Goal: Transaction & Acquisition: Purchase product/service

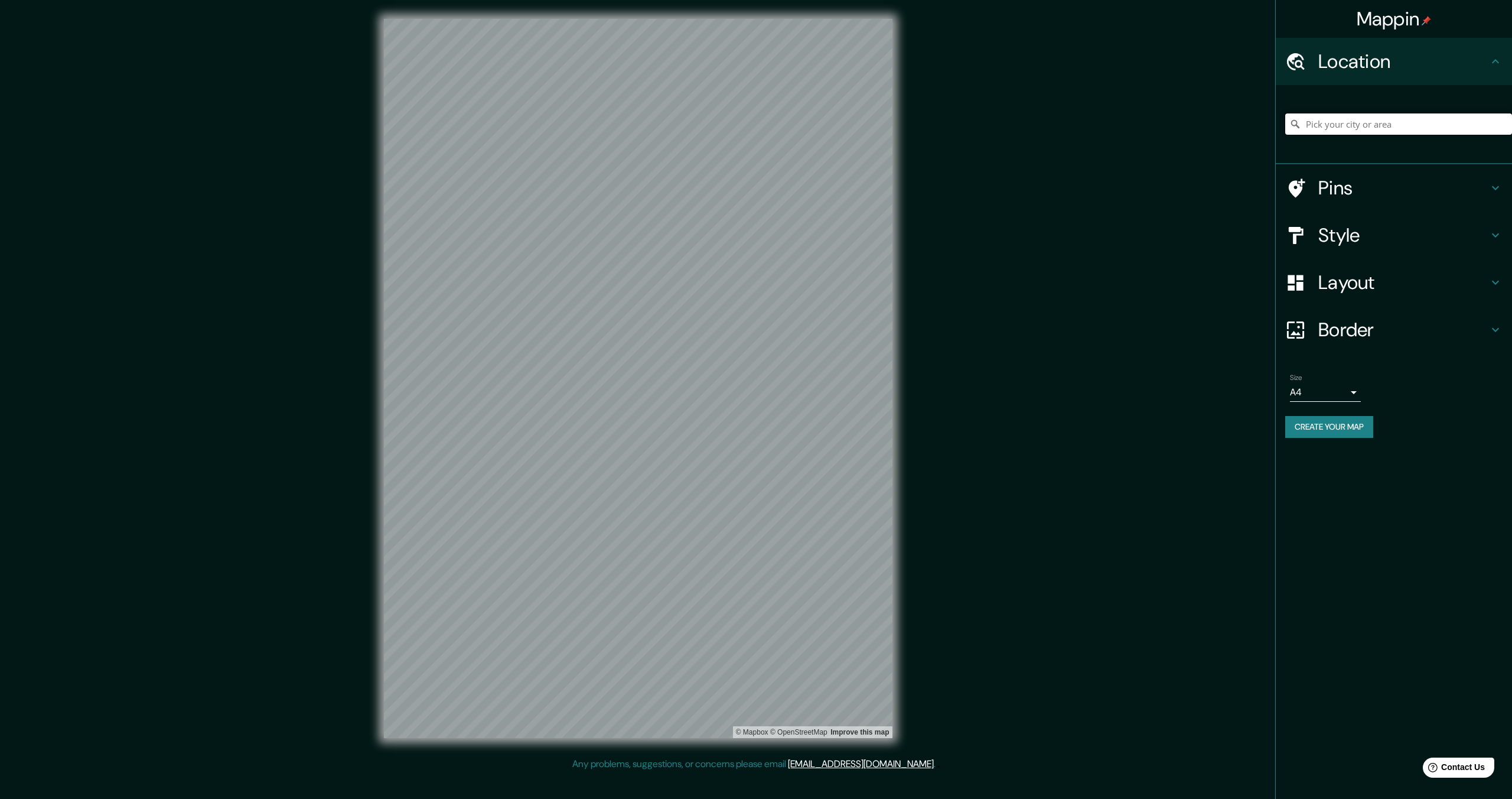
click at [1354, 123] on input "Pick your city or area" at bounding box center [1399, 124] width 227 height 21
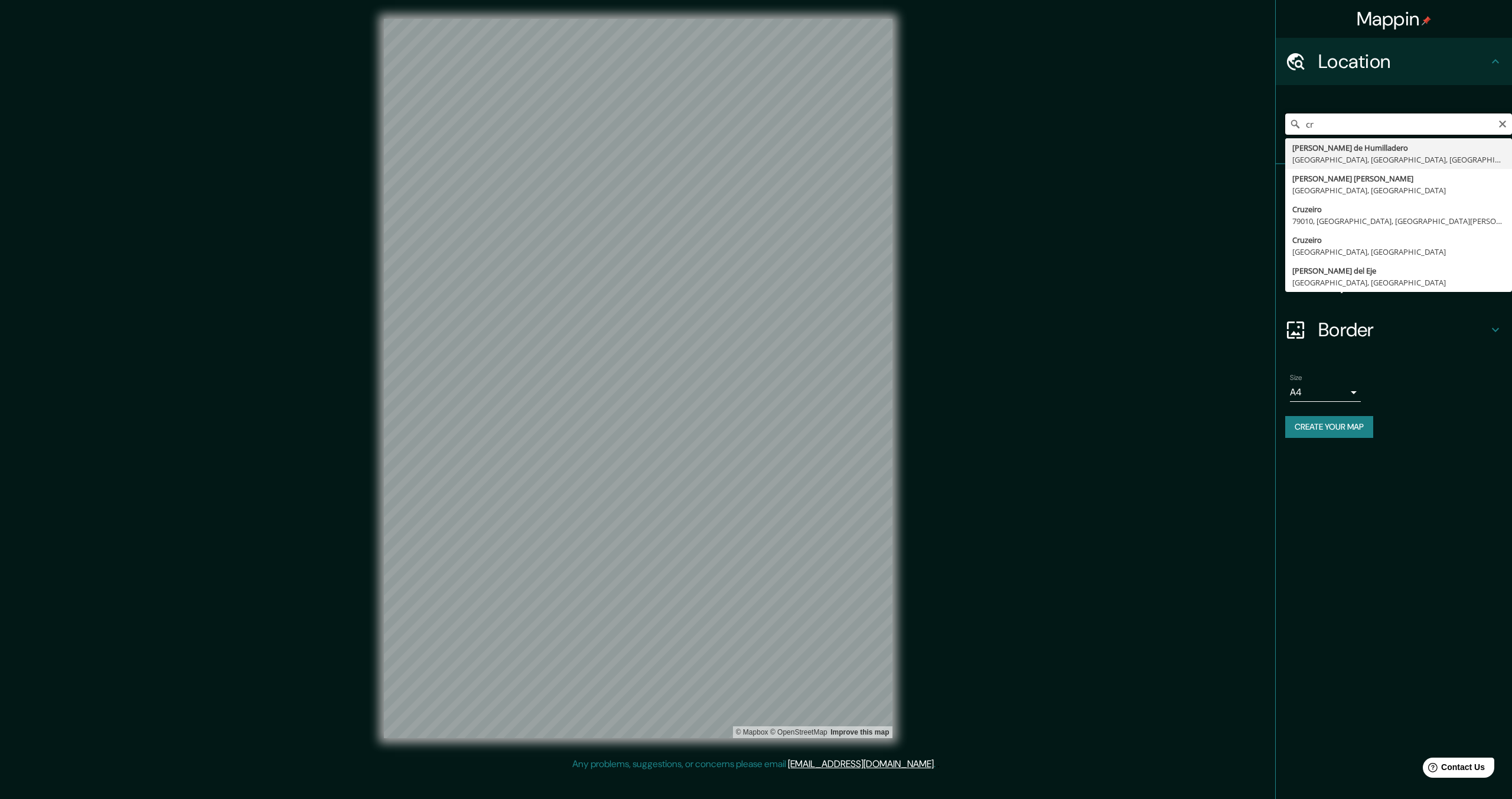
type input "c"
type input "[GEOGRAPHIC_DATA], [GEOGRAPHIC_DATA], [GEOGRAPHIC_DATA]"
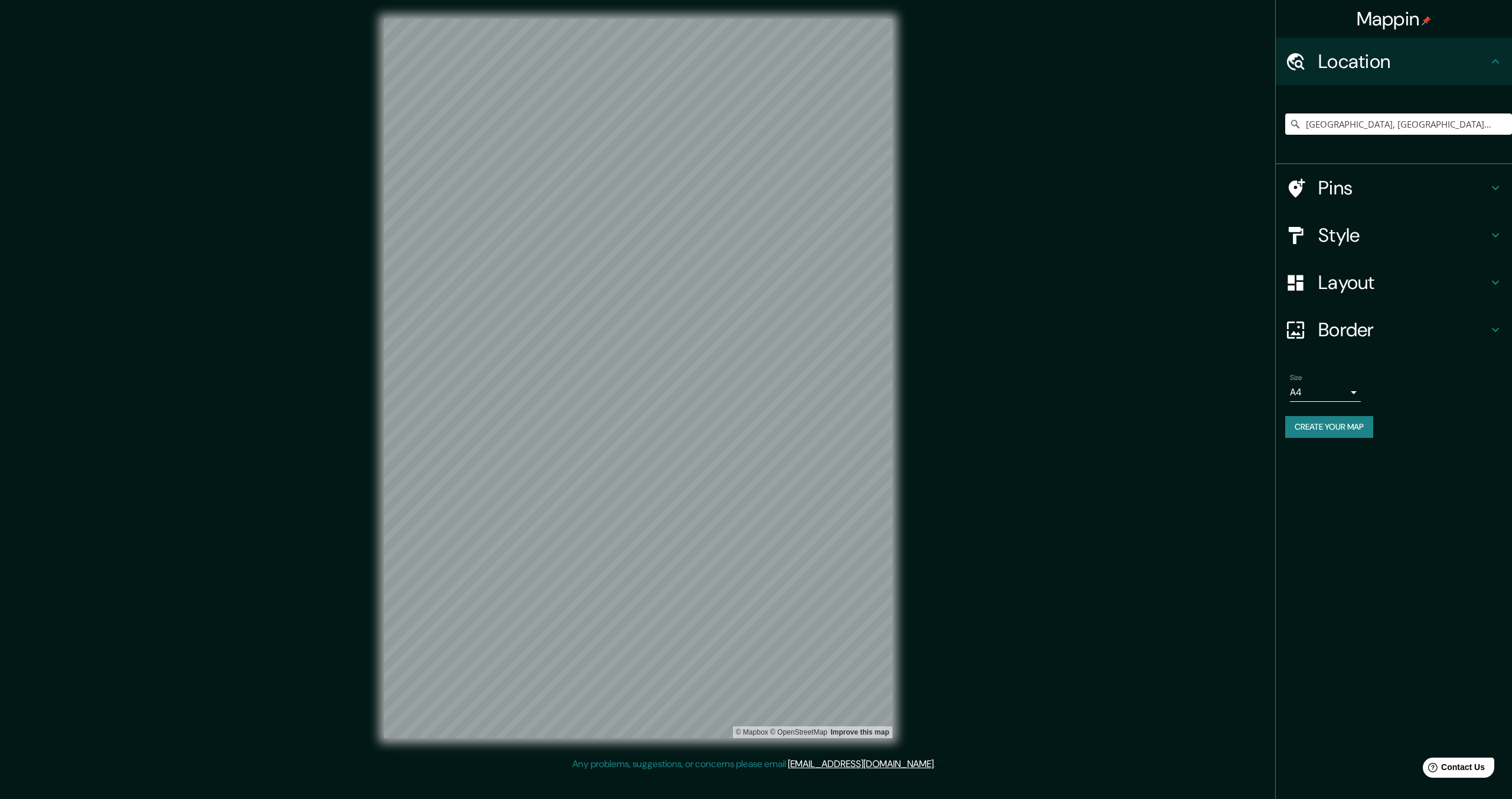
click at [1499, 183] on icon at bounding box center [1495, 187] width 14 height 14
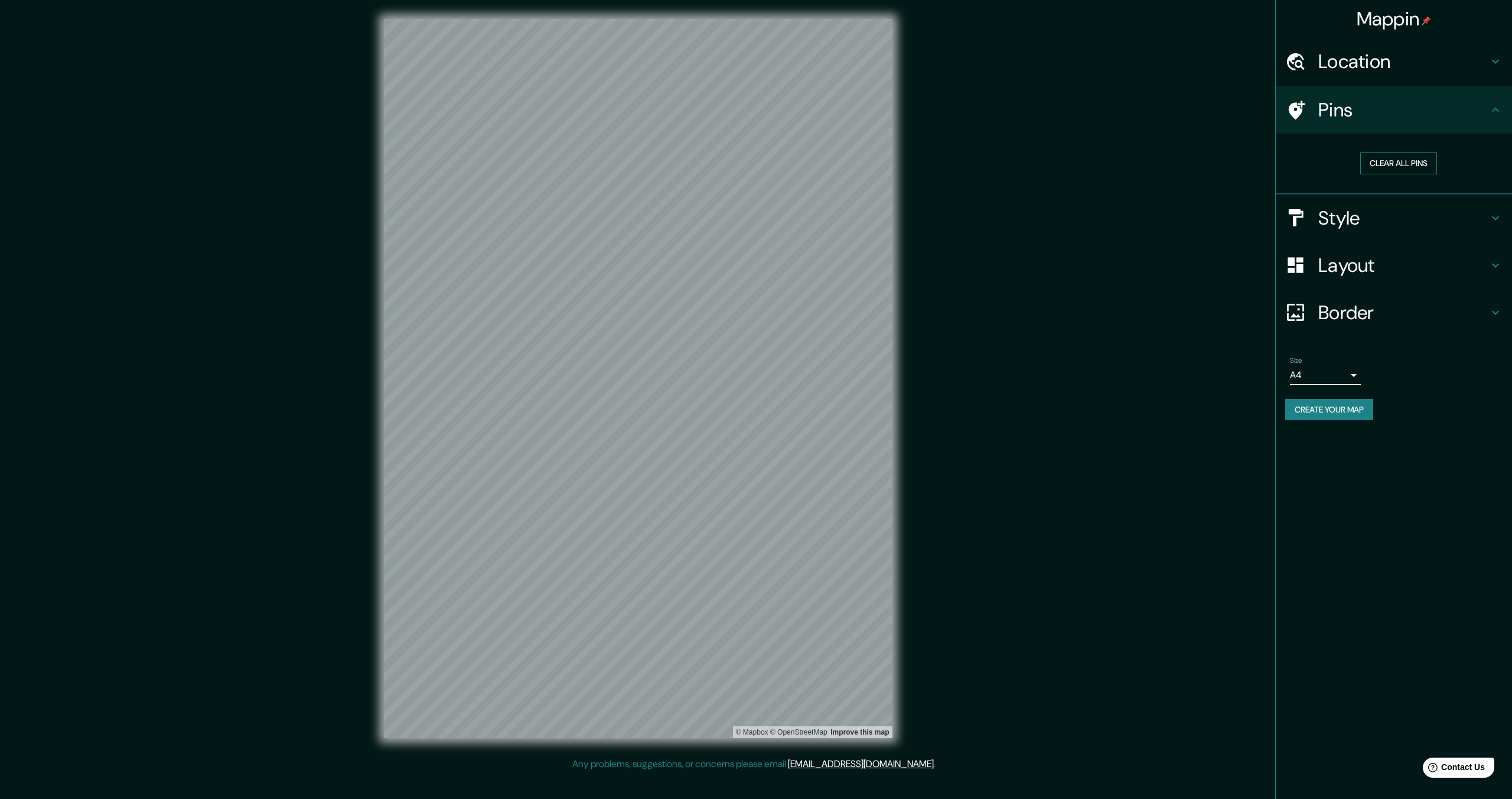
click at [1410, 167] on button "Clear all pins" at bounding box center [1398, 163] width 77 height 22
click at [1497, 103] on icon at bounding box center [1495, 110] width 14 height 14
click at [1490, 217] on icon at bounding box center [1495, 218] width 14 height 14
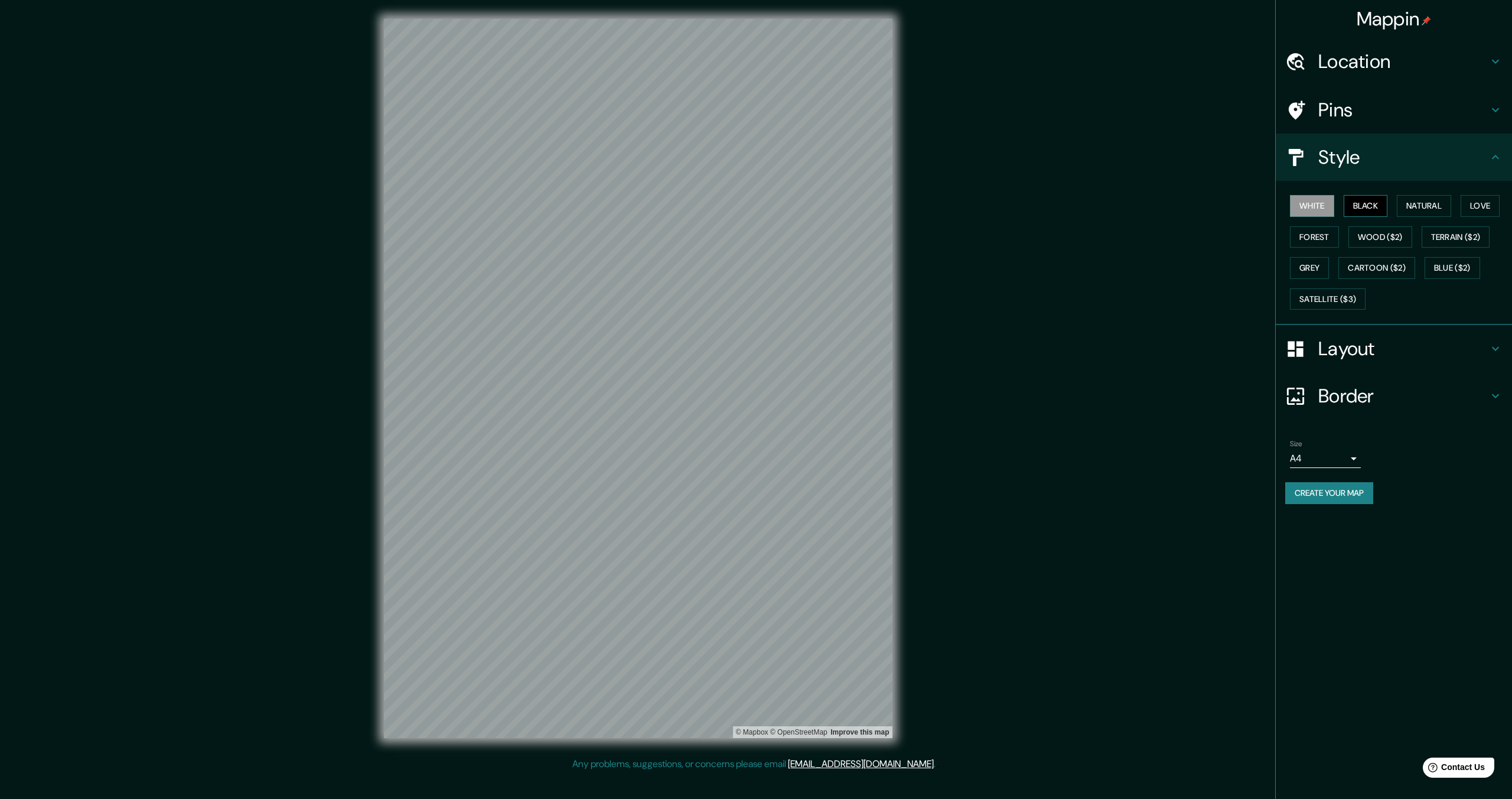
click at [1347, 205] on button "Black" at bounding box center [1365, 206] width 44 height 22
click at [1303, 210] on button "White" at bounding box center [1312, 206] width 44 height 22
click at [1418, 203] on button "Natural" at bounding box center [1424, 206] width 55 height 22
click at [1492, 201] on button "Love" at bounding box center [1480, 206] width 39 height 22
click at [1462, 237] on button "Terrain ($2)" at bounding box center [1455, 237] width 68 height 22
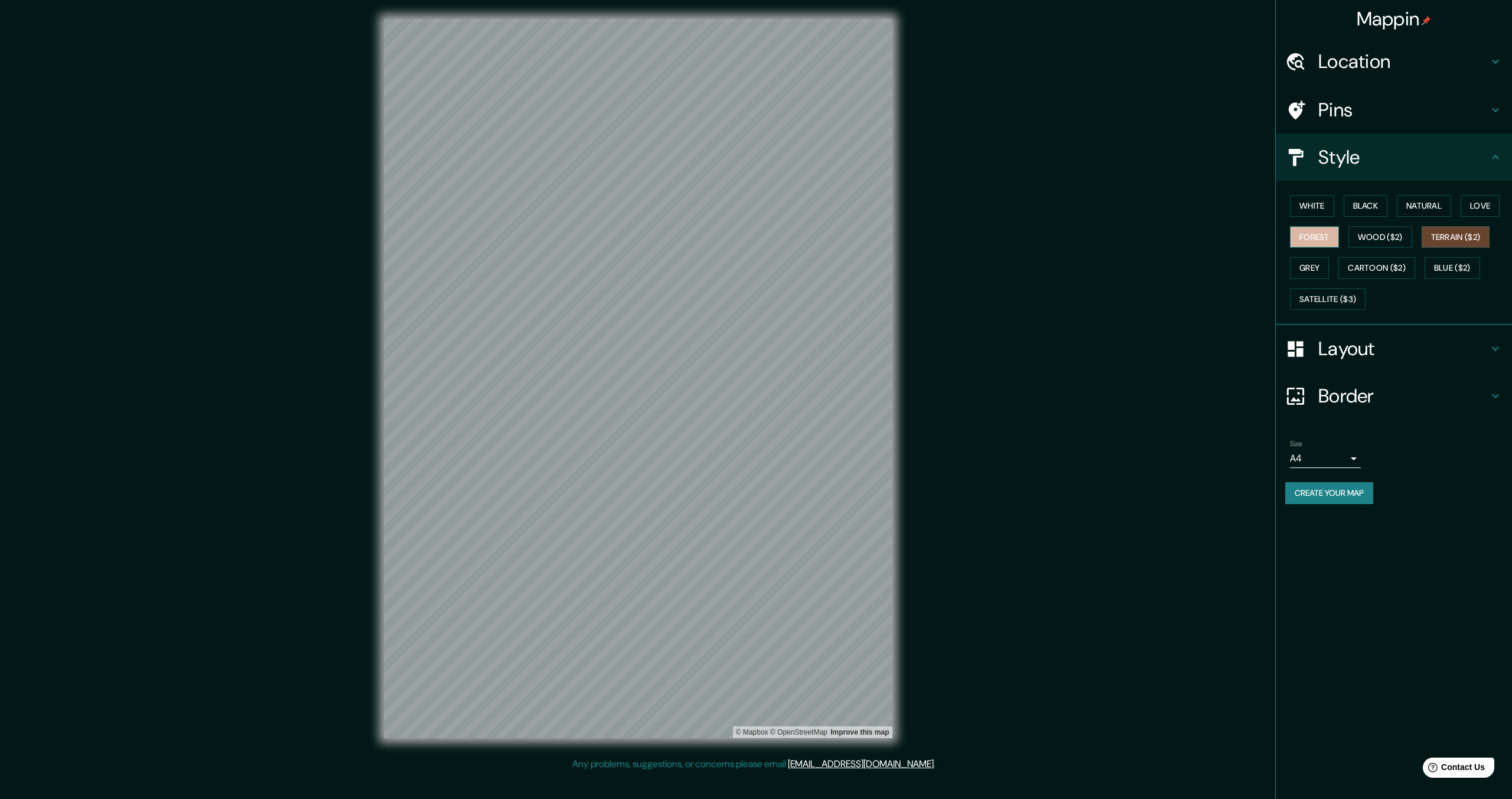
click at [1323, 236] on button "Forest" at bounding box center [1314, 237] width 49 height 22
click at [1312, 269] on button "Grey" at bounding box center [1309, 268] width 39 height 22
click at [1345, 305] on button "Satellite ($3)" at bounding box center [1327, 300] width 75 height 22
click at [1451, 269] on button "Blue ($2)" at bounding box center [1452, 268] width 55 height 22
click at [1494, 347] on icon at bounding box center [1495, 349] width 7 height 4
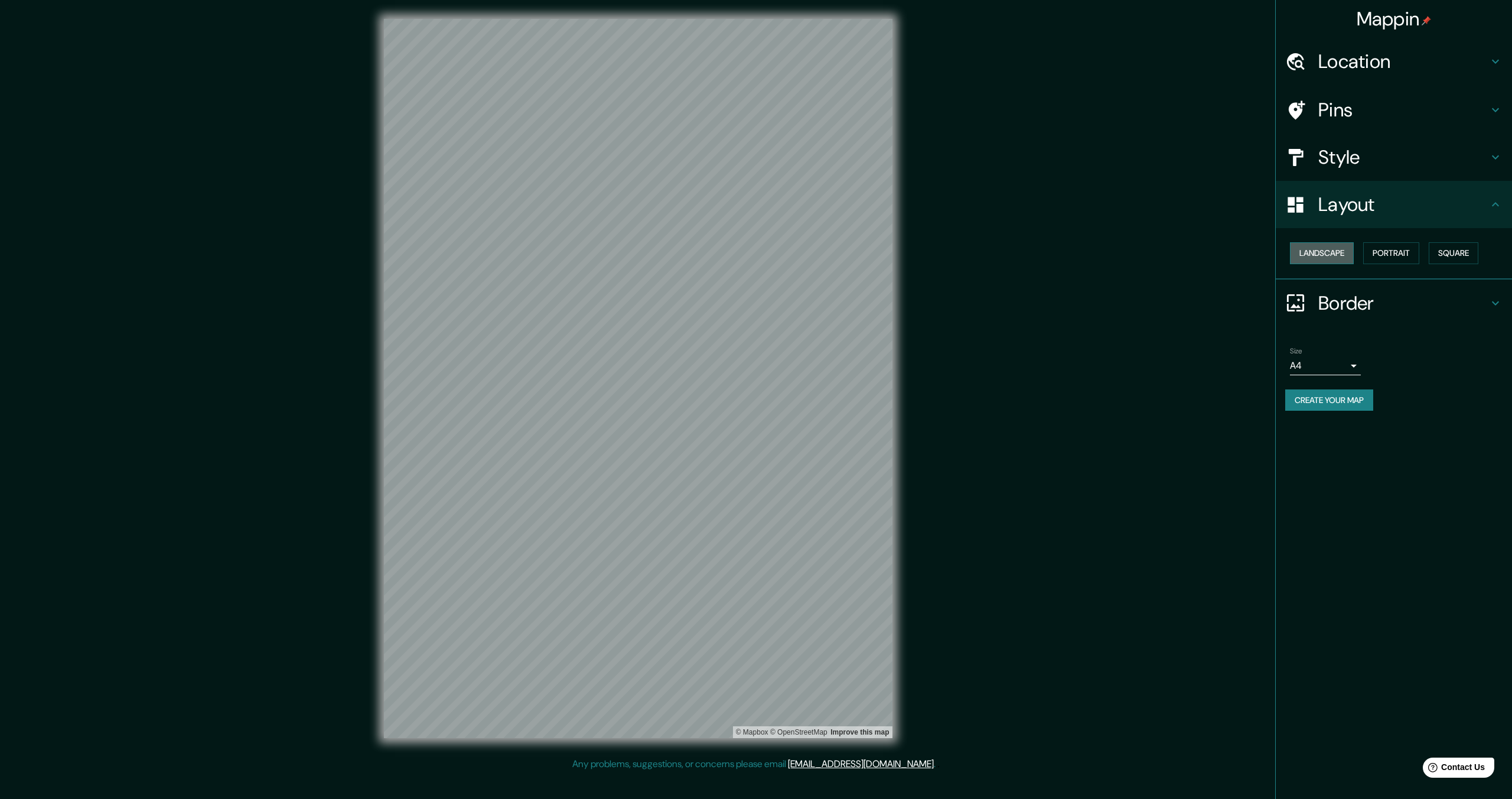
click at [1314, 248] on button "Landscape" at bounding box center [1321, 253] width 64 height 22
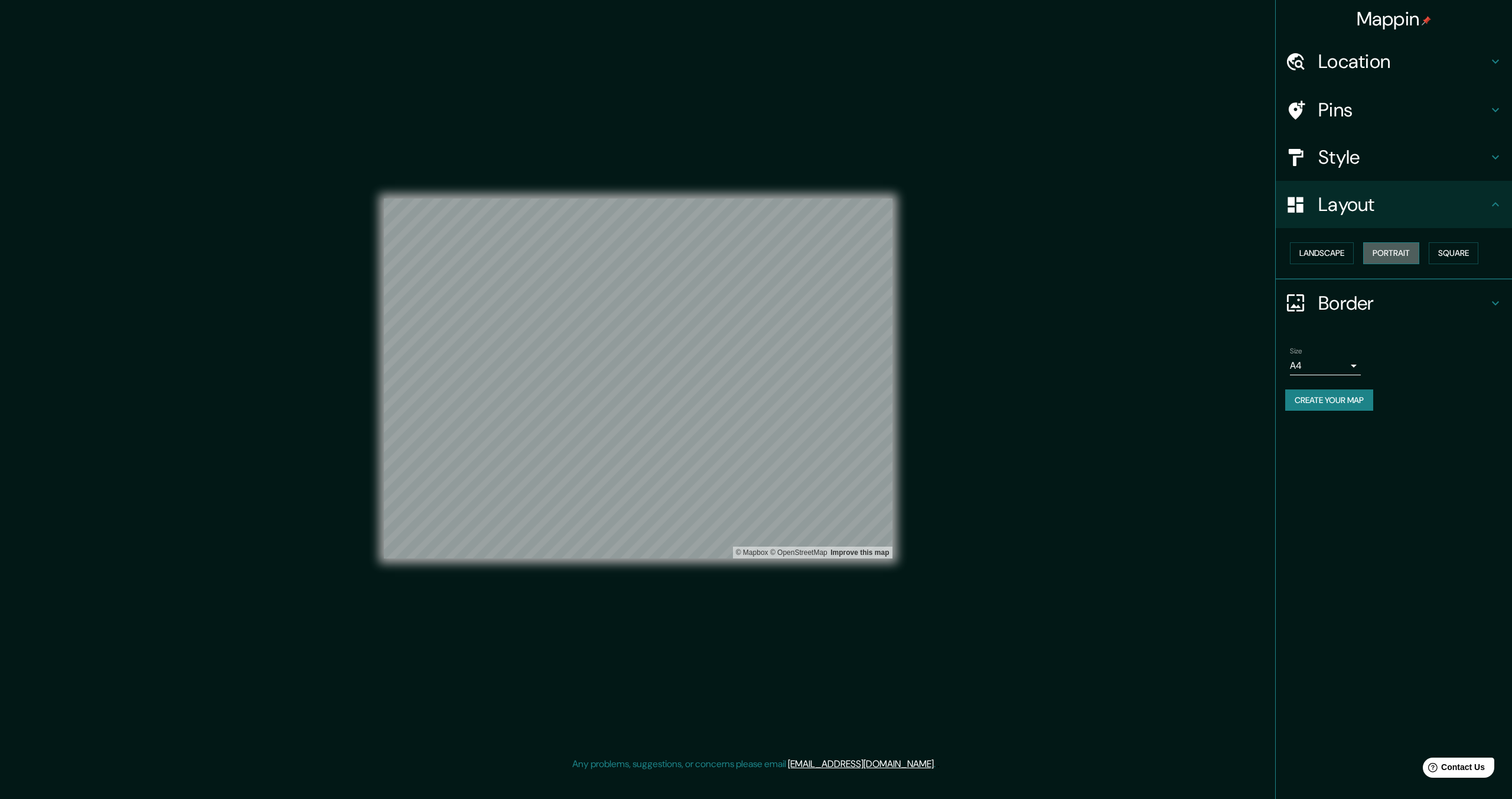
click at [1408, 243] on button "Portrait" at bounding box center [1390, 253] width 56 height 22
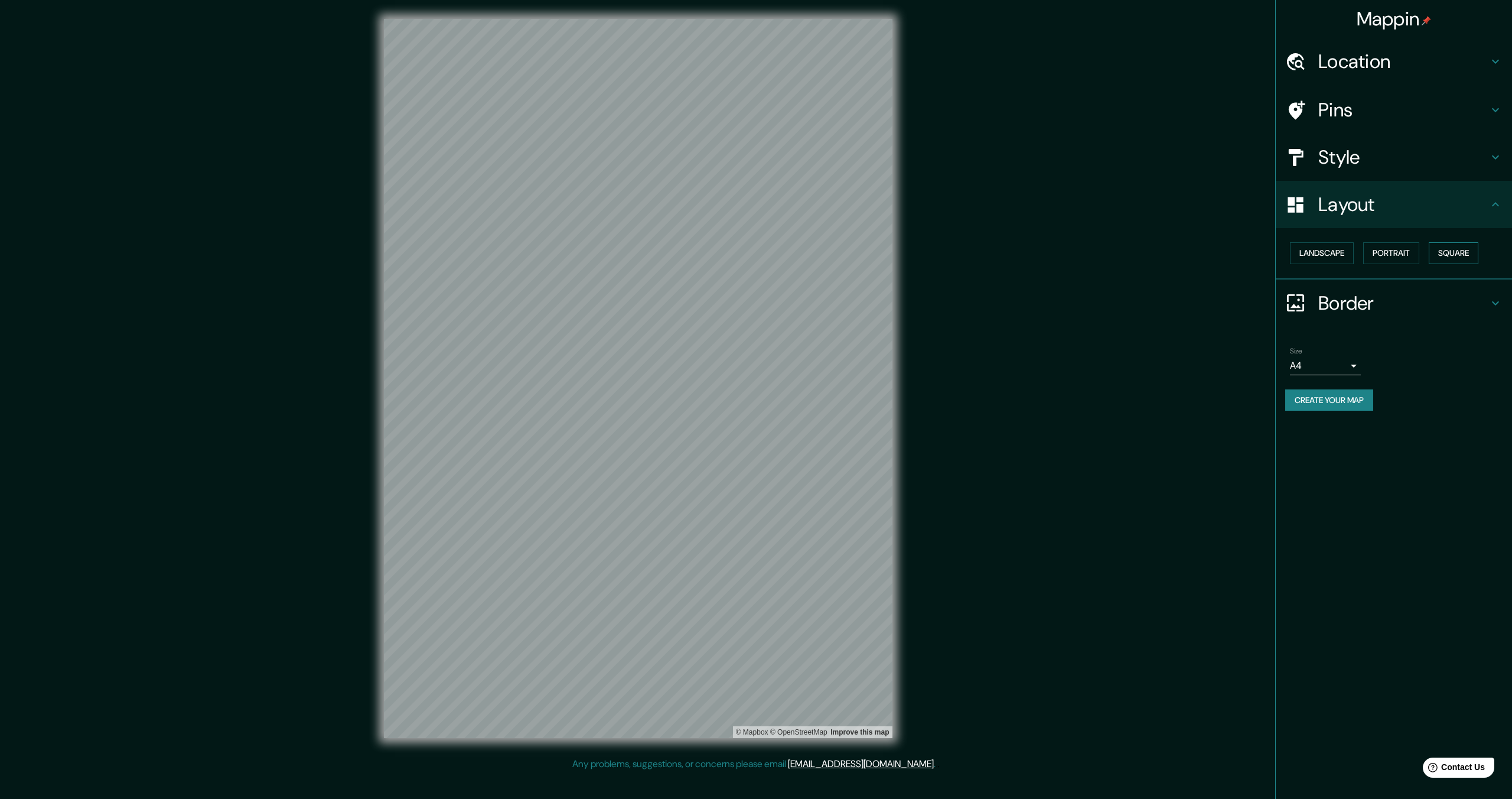
click at [1455, 248] on button "Square" at bounding box center [1453, 253] width 50 height 22
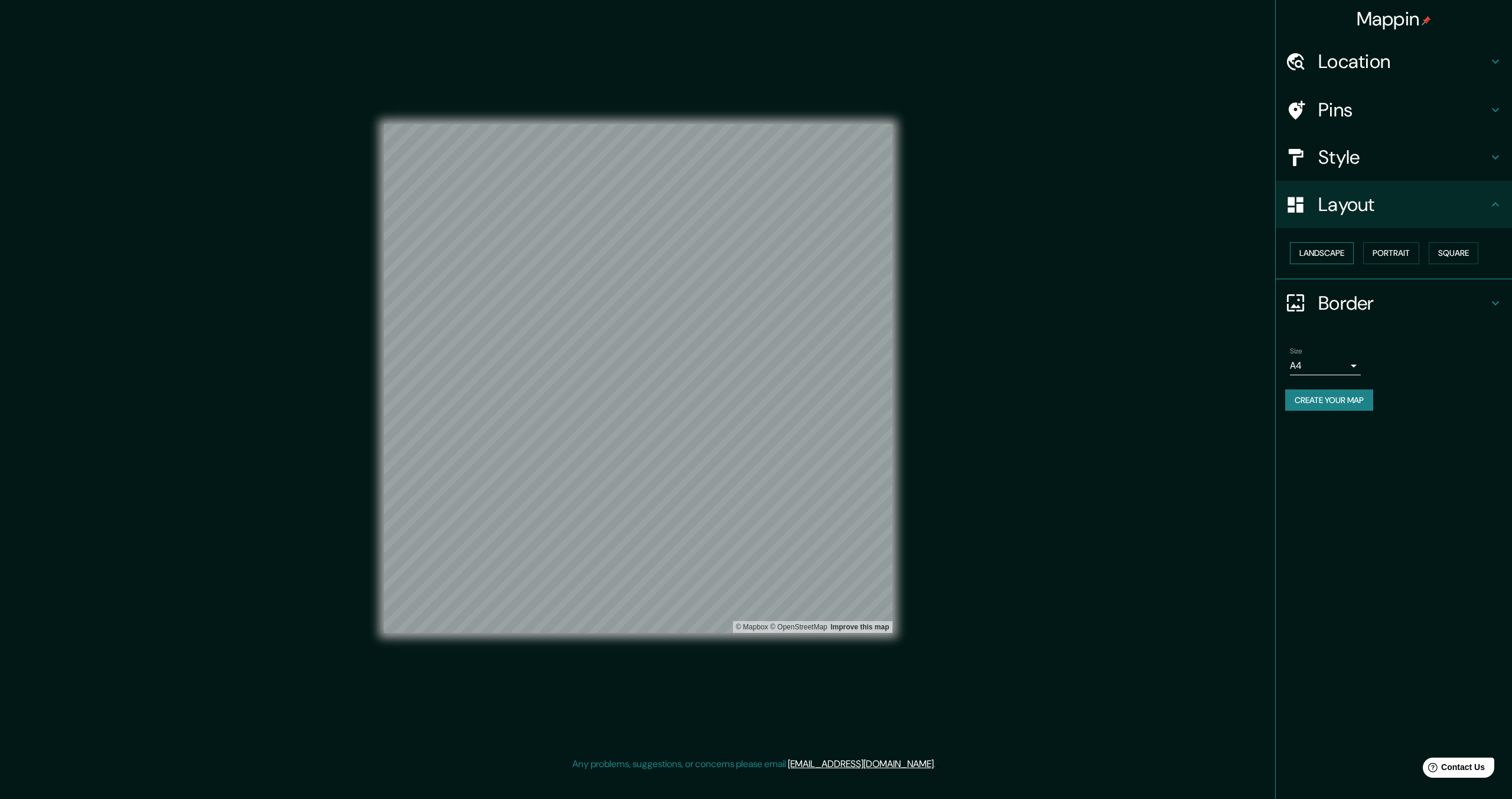
click at [1330, 251] on button "Landscape" at bounding box center [1321, 253] width 64 height 22
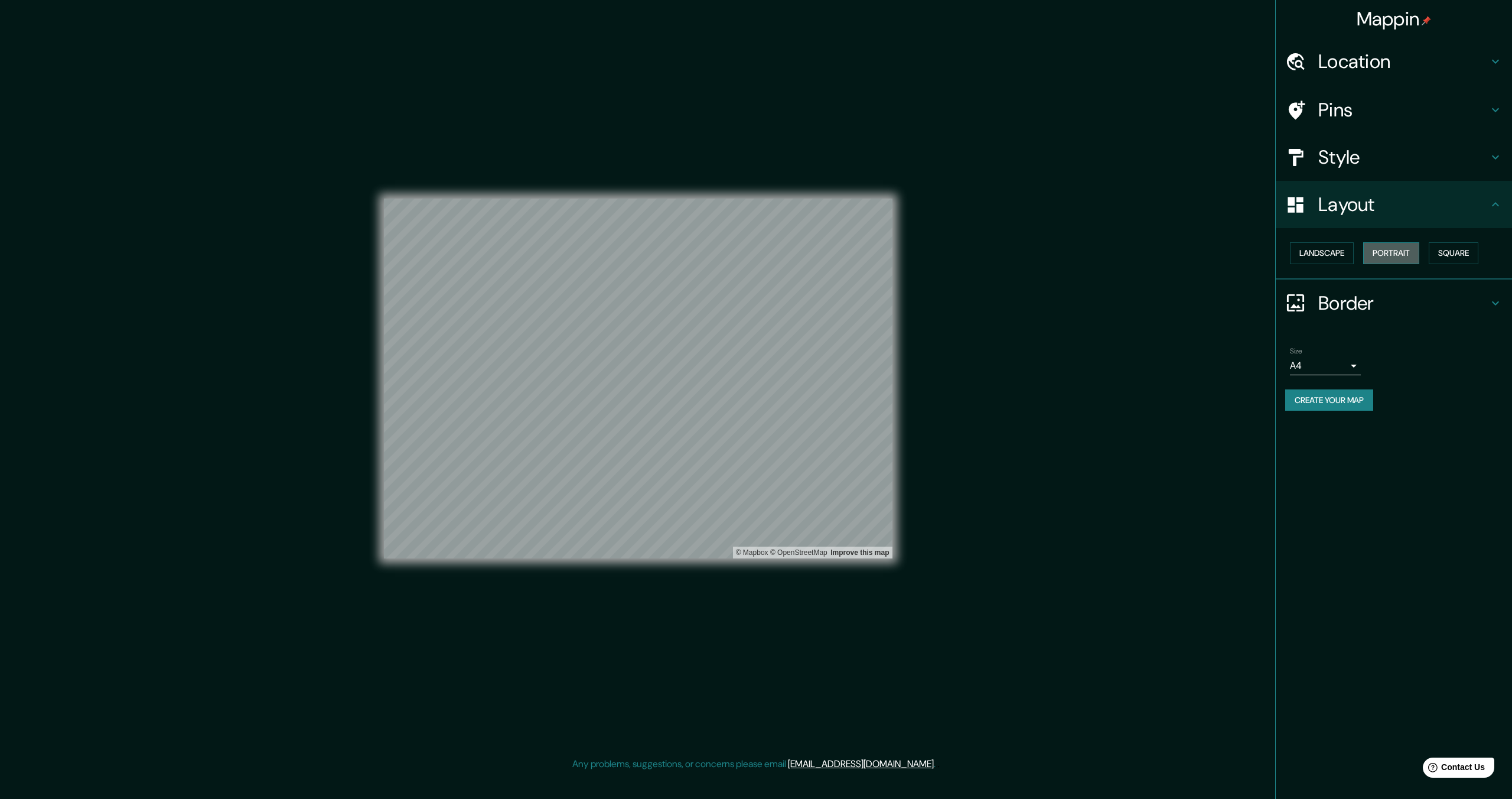
click at [1395, 242] on button "Portrait" at bounding box center [1390, 253] width 56 height 22
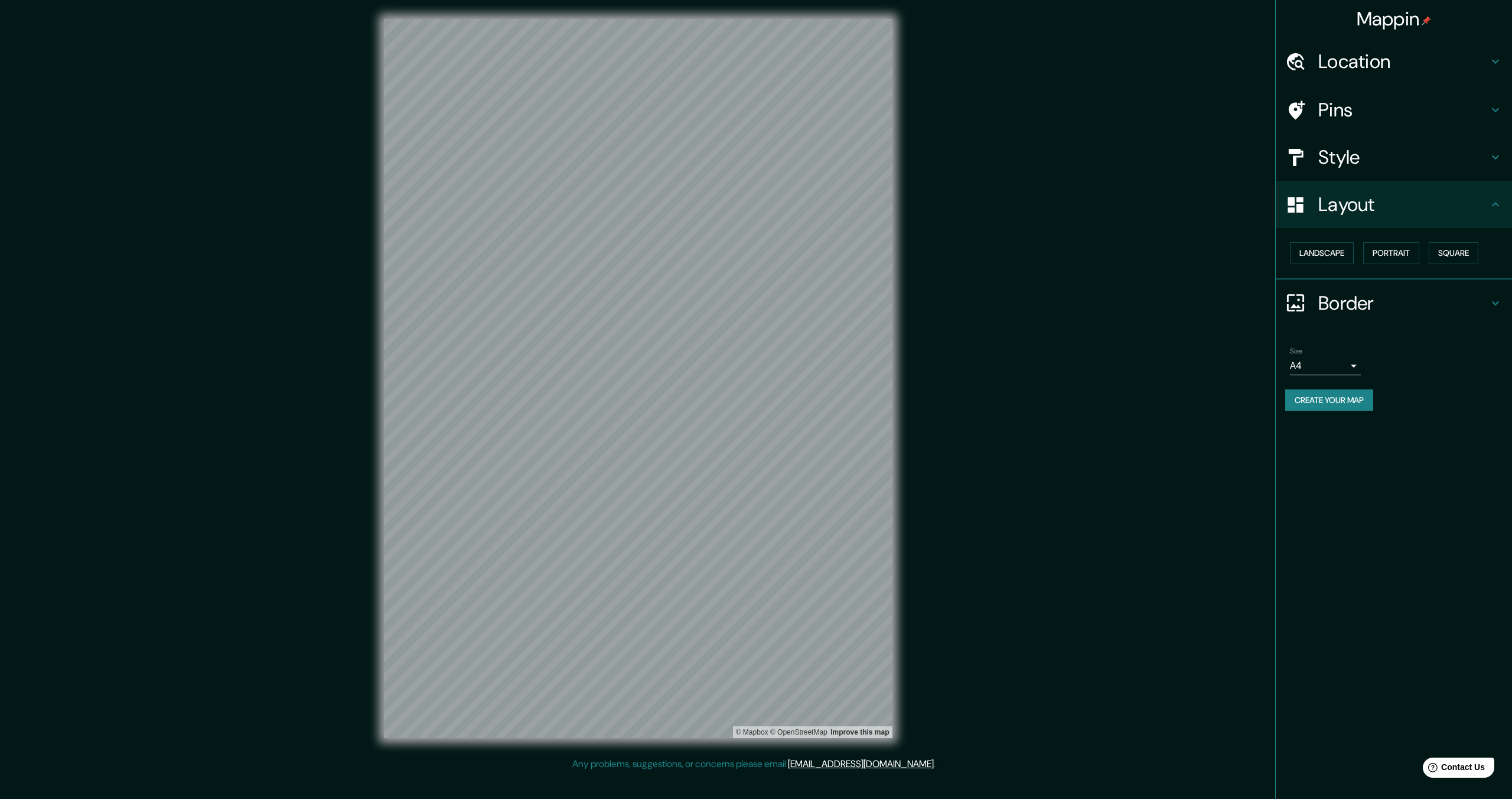
click at [1480, 295] on h4 "Border" at bounding box center [1403, 303] width 170 height 24
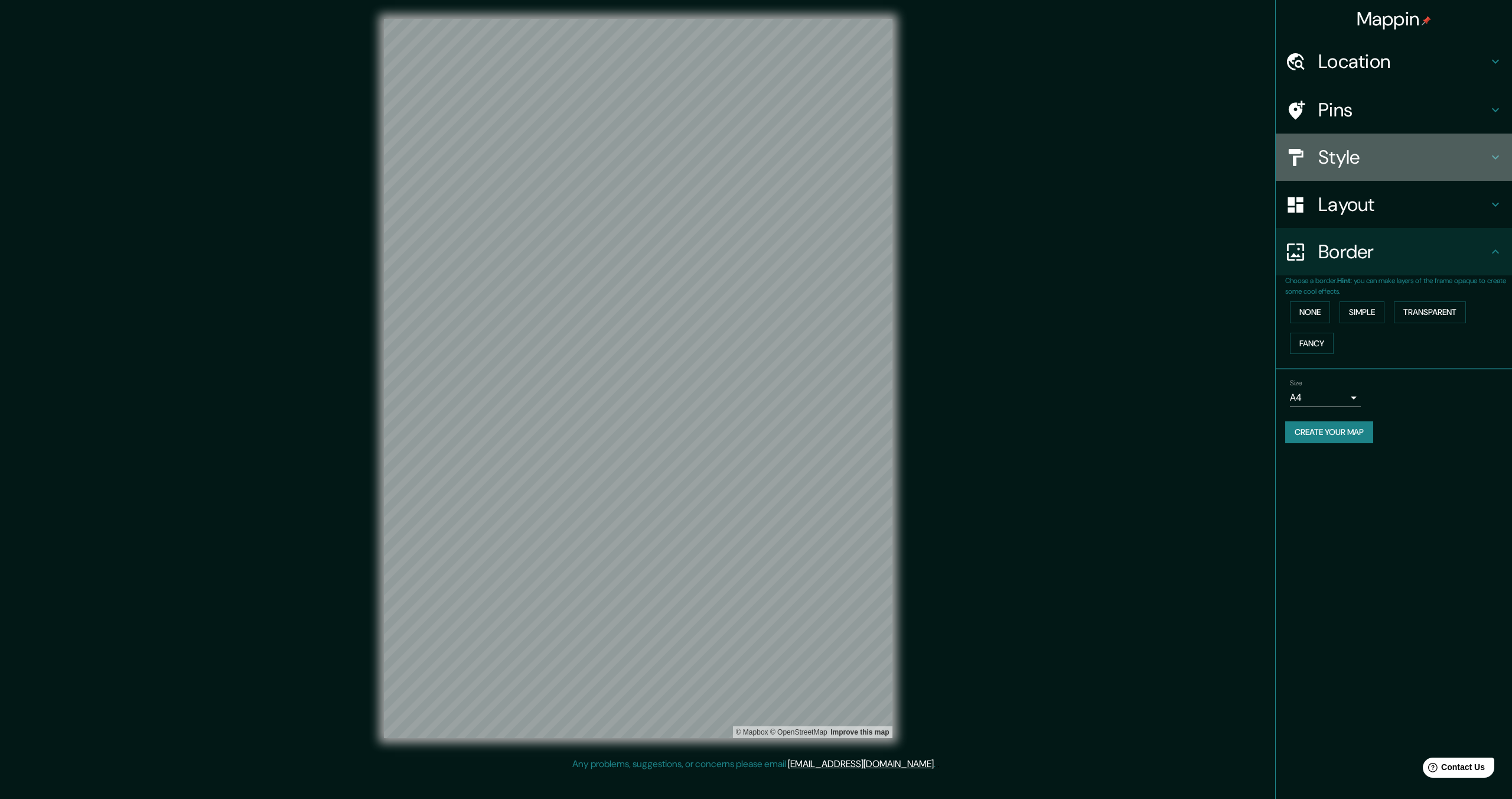
click at [1499, 156] on icon at bounding box center [1495, 157] width 14 height 14
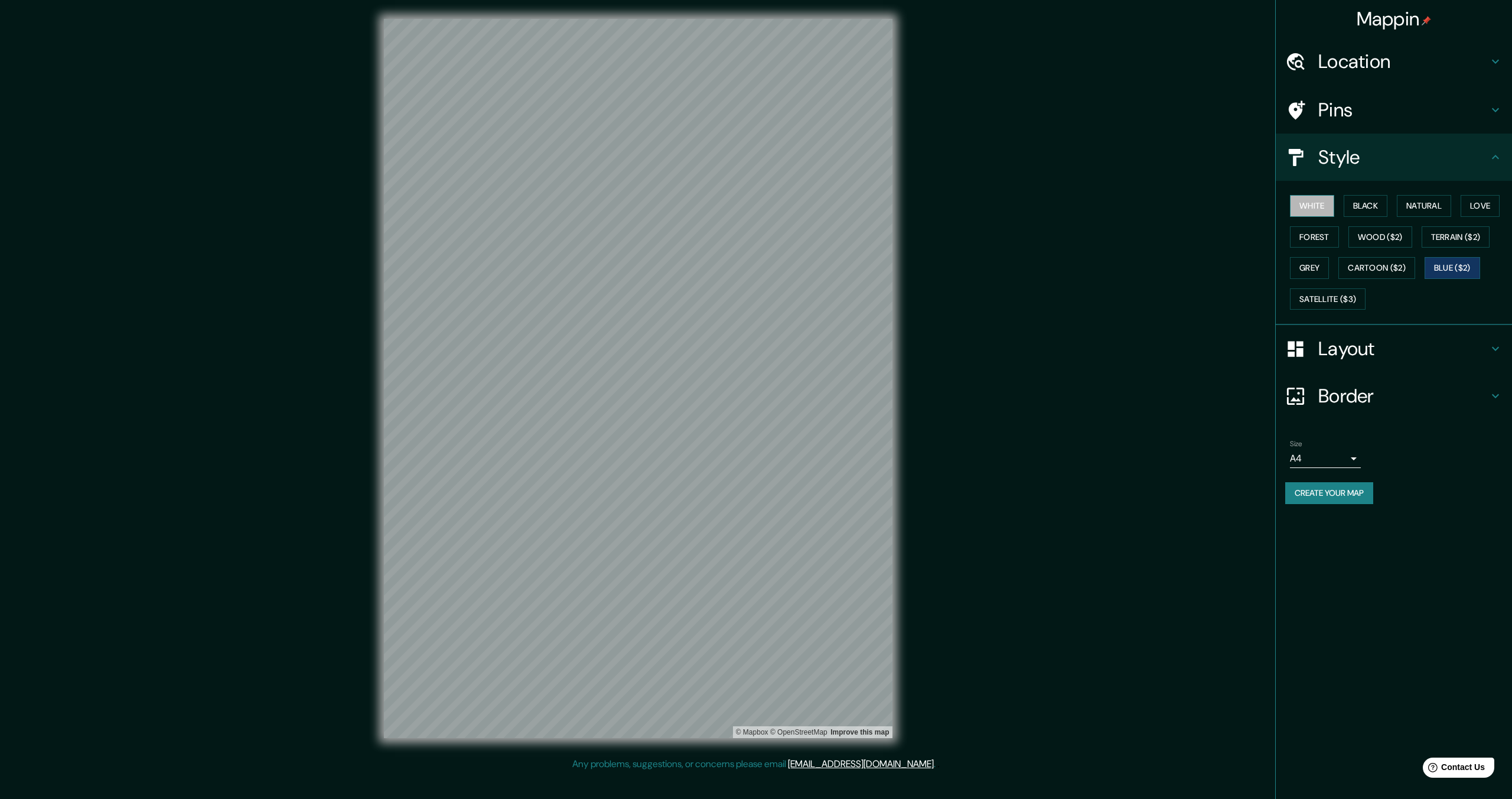
click at [1323, 210] on button "White" at bounding box center [1312, 206] width 44 height 22
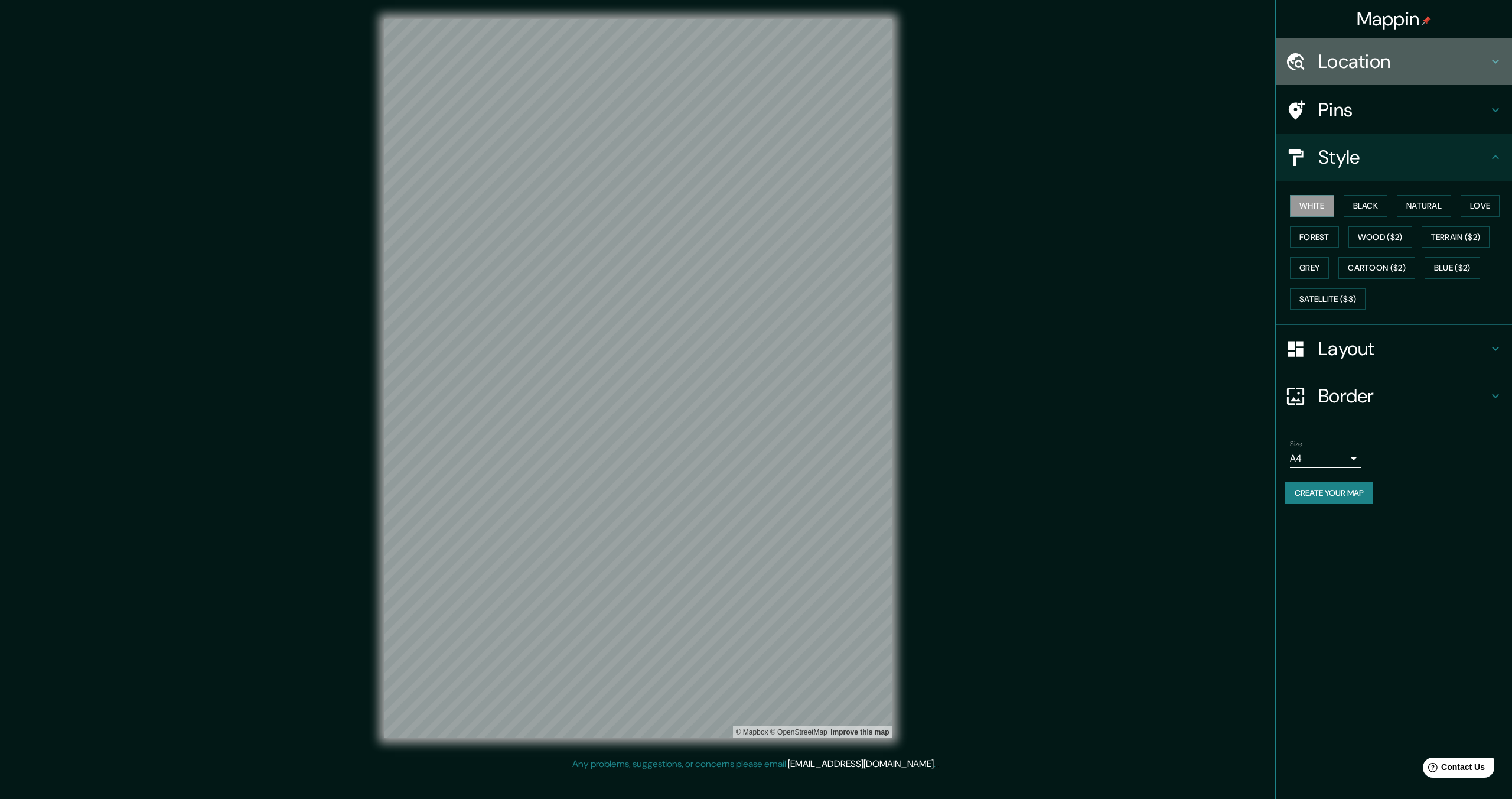
click at [1509, 59] on div "Location" at bounding box center [1394, 62] width 236 height 47
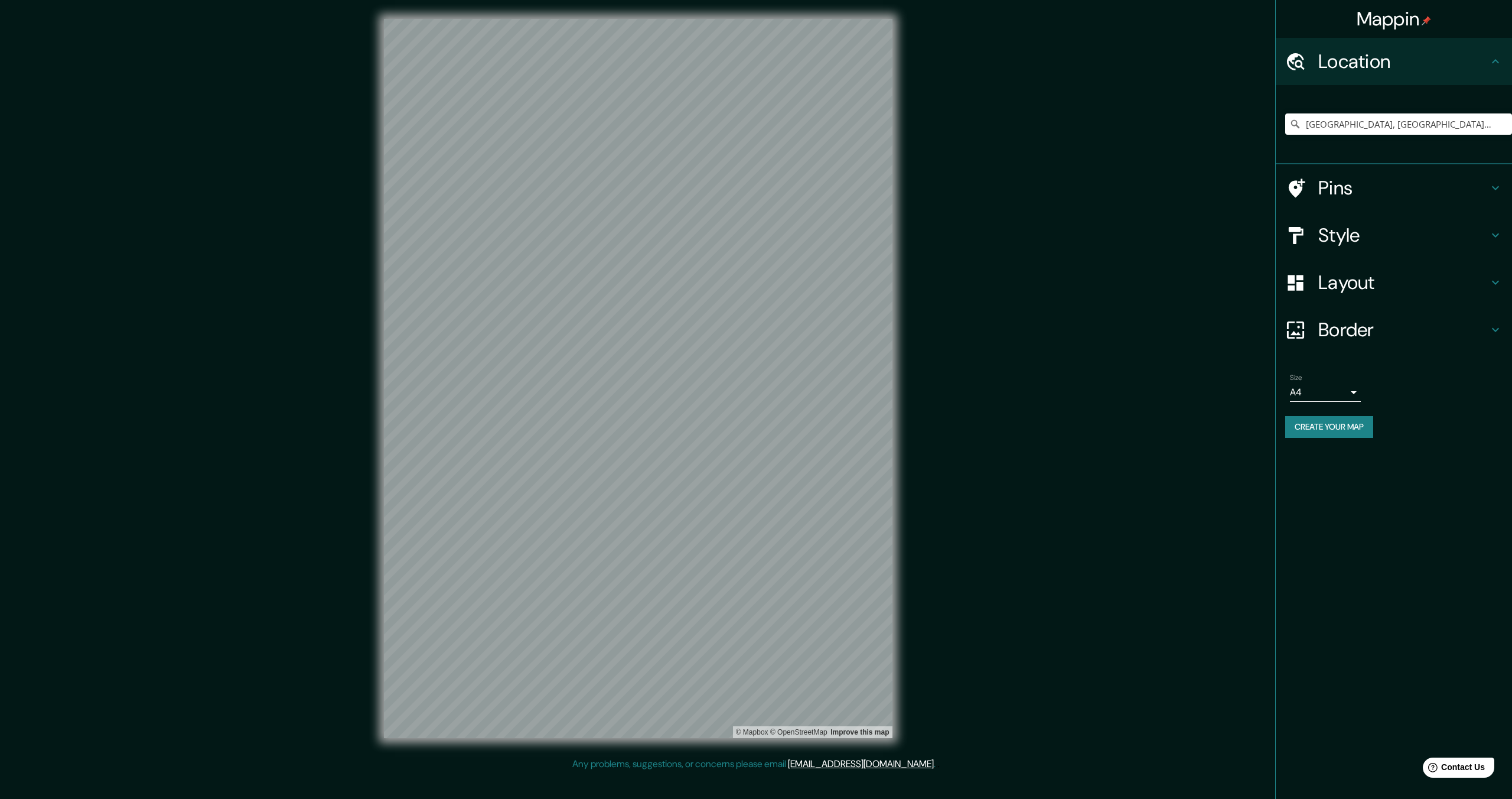
click at [1364, 235] on h4 "Style" at bounding box center [1403, 235] width 170 height 24
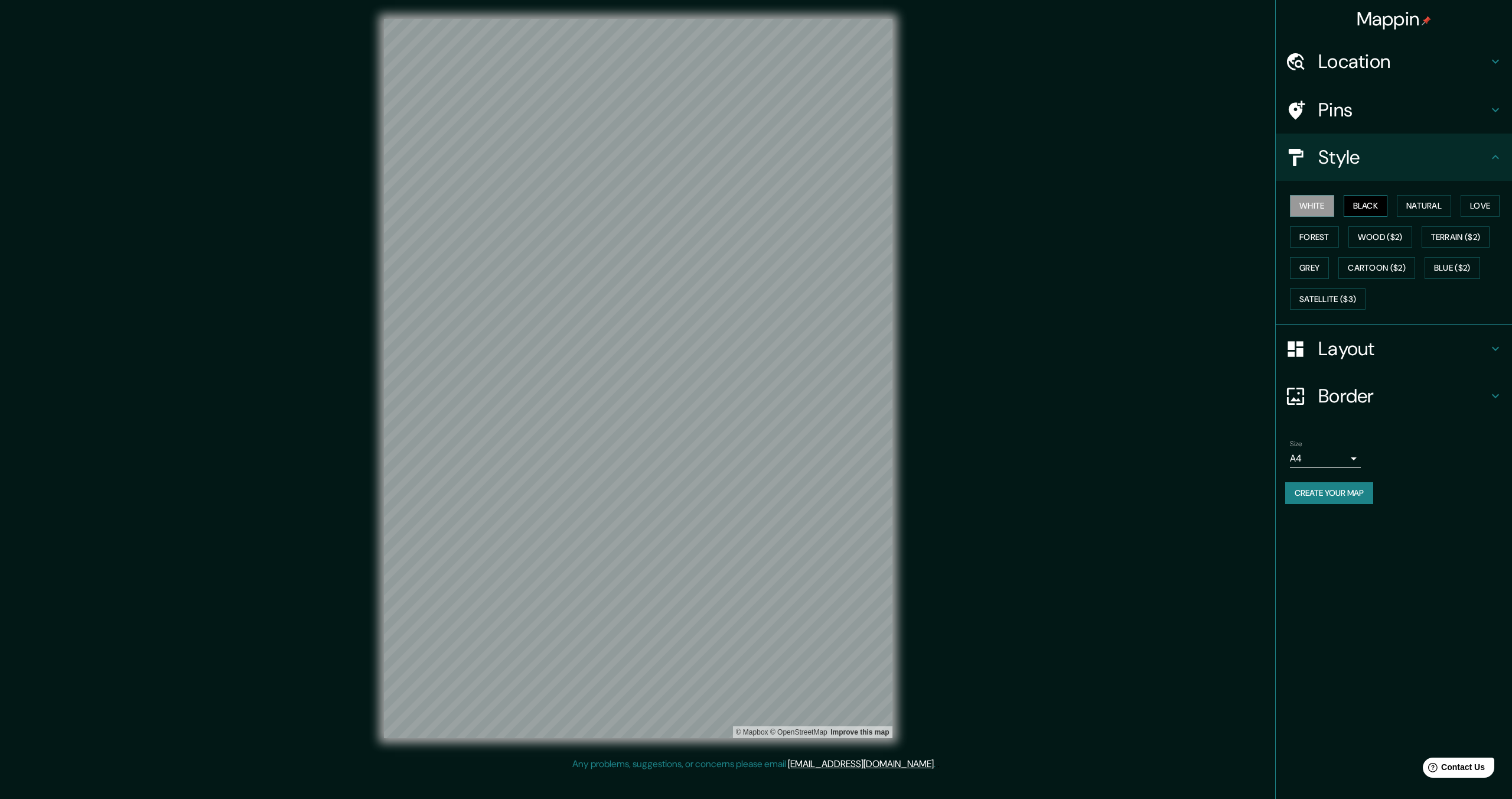
click at [1367, 210] on button "Black" at bounding box center [1365, 206] width 44 height 22
click at [1320, 205] on button "White" at bounding box center [1312, 206] width 44 height 22
click at [1061, 255] on div "Mappin Location [GEOGRAPHIC_DATA], [GEOGRAPHIC_DATA], [GEOGRAPHIC_DATA] Pins St…" at bounding box center [756, 387] width 1512 height 775
click at [1438, 206] on button "Natural" at bounding box center [1424, 206] width 55 height 22
click at [1329, 207] on button "White" at bounding box center [1312, 206] width 44 height 22
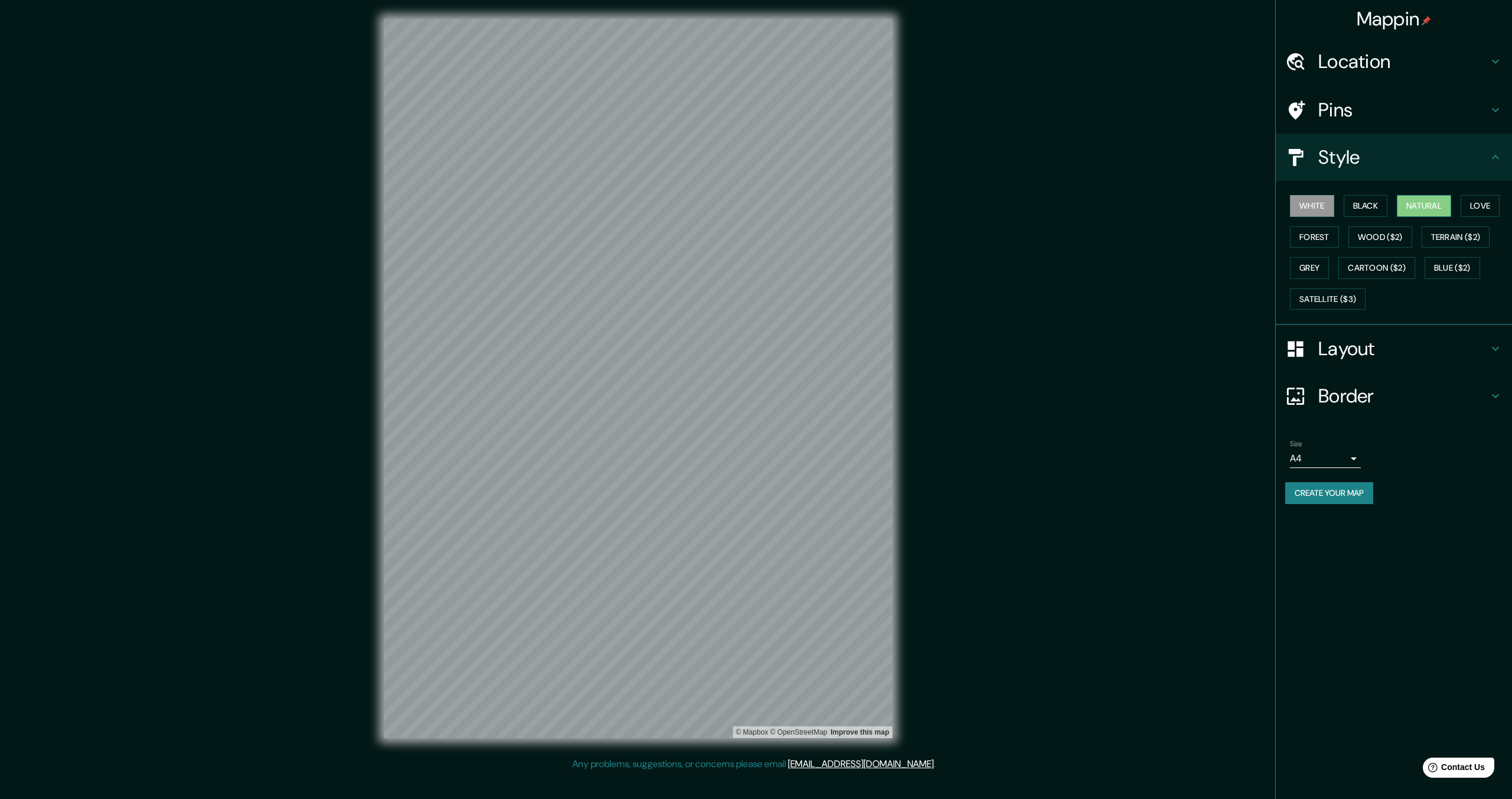
click at [1422, 208] on button "Natural" at bounding box center [1424, 206] width 55 height 22
